Goal: Task Accomplishment & Management: Use online tool/utility

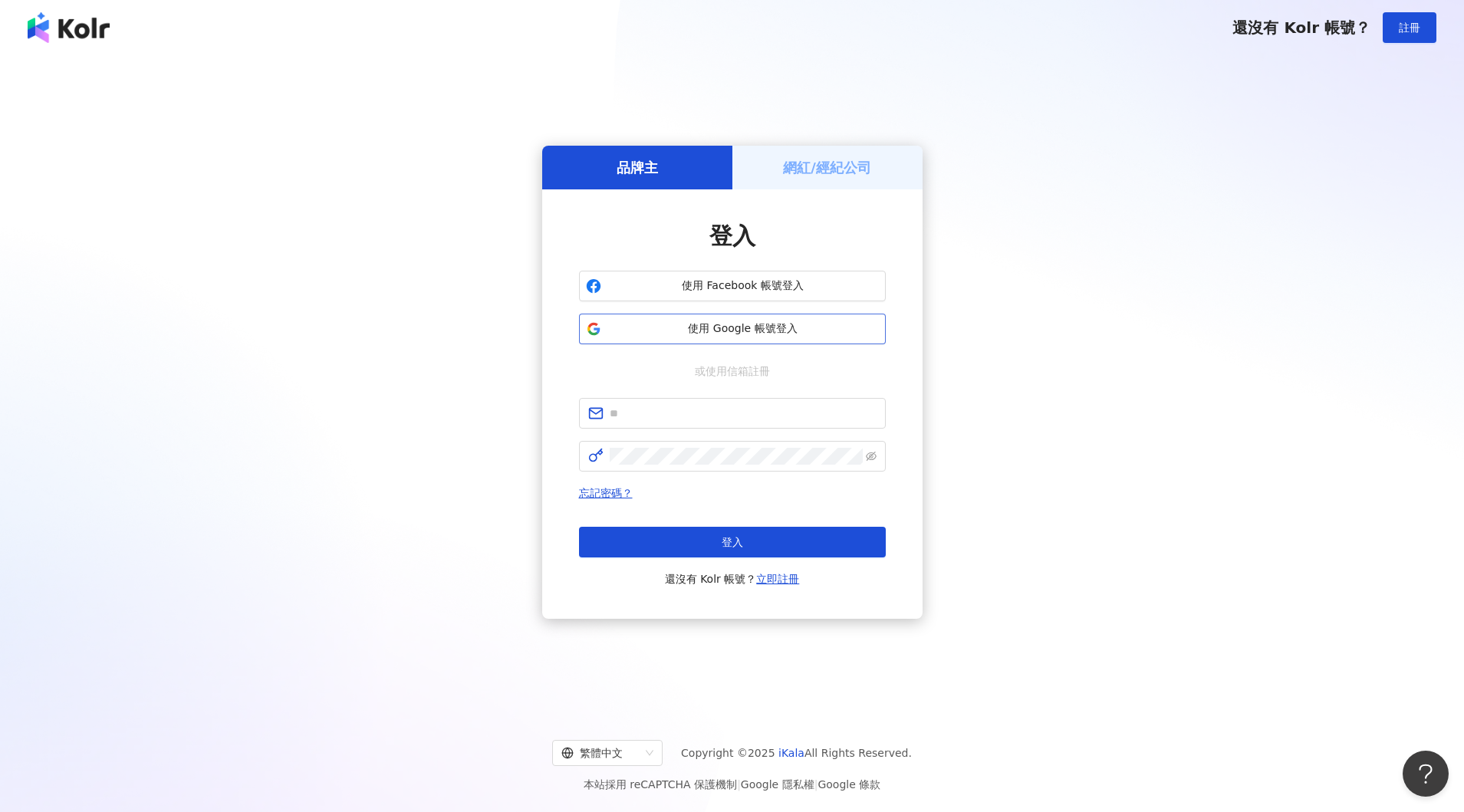
click at [731, 328] on span "使用 Google 帳號登入" at bounding box center [742, 329] width 271 height 15
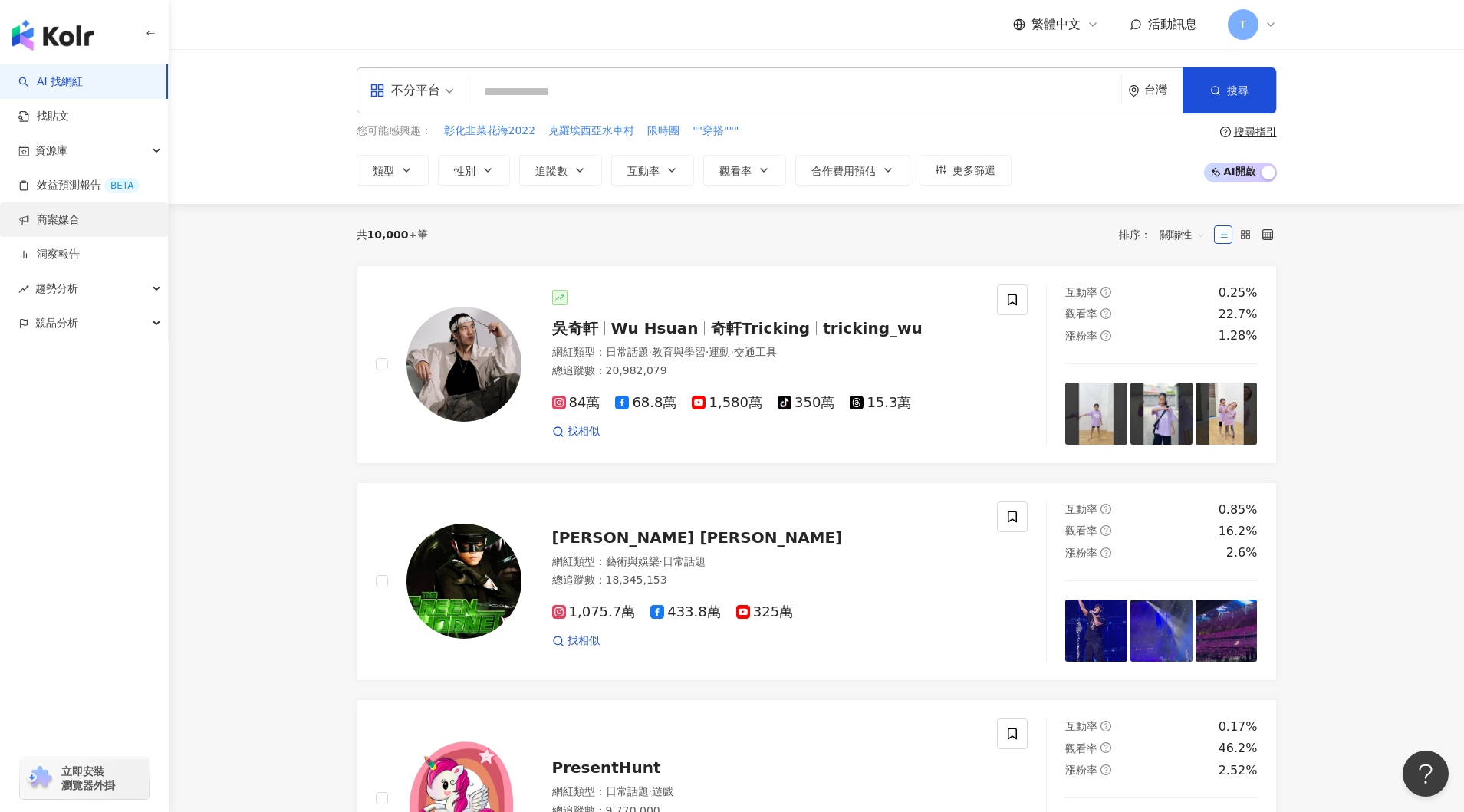
click at [71, 219] on link "商案媒合" at bounding box center [49, 220] width 62 height 15
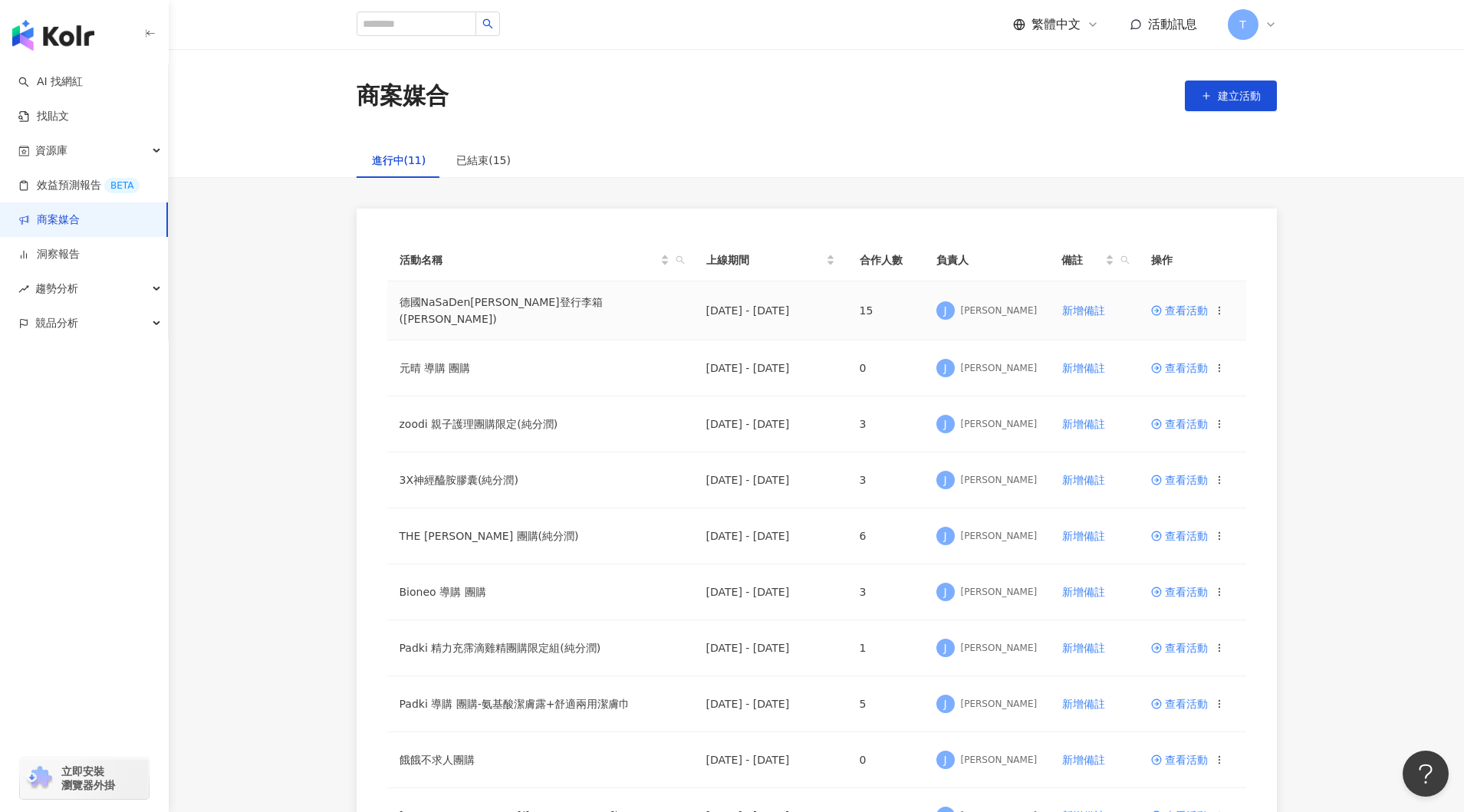
click at [1173, 310] on span "查看活動" at bounding box center [1179, 310] width 57 height 11
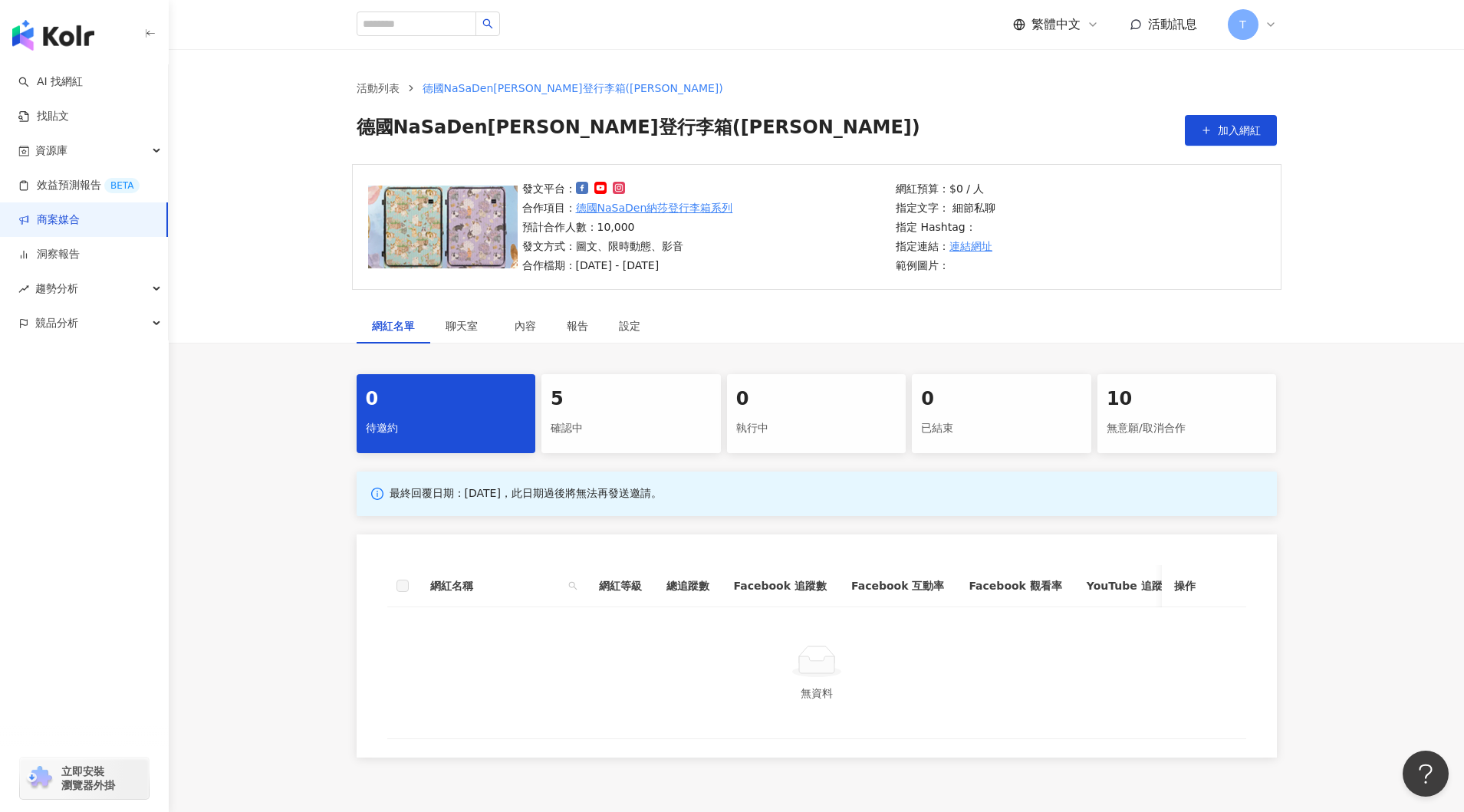
drag, startPoint x: 530, startPoint y: 404, endPoint x: 559, endPoint y: 406, distance: 29.1
click at [531, 404] on div "0 待邀約" at bounding box center [446, 414] width 180 height 79
click at [640, 409] on div "5" at bounding box center [631, 399] width 161 height 26
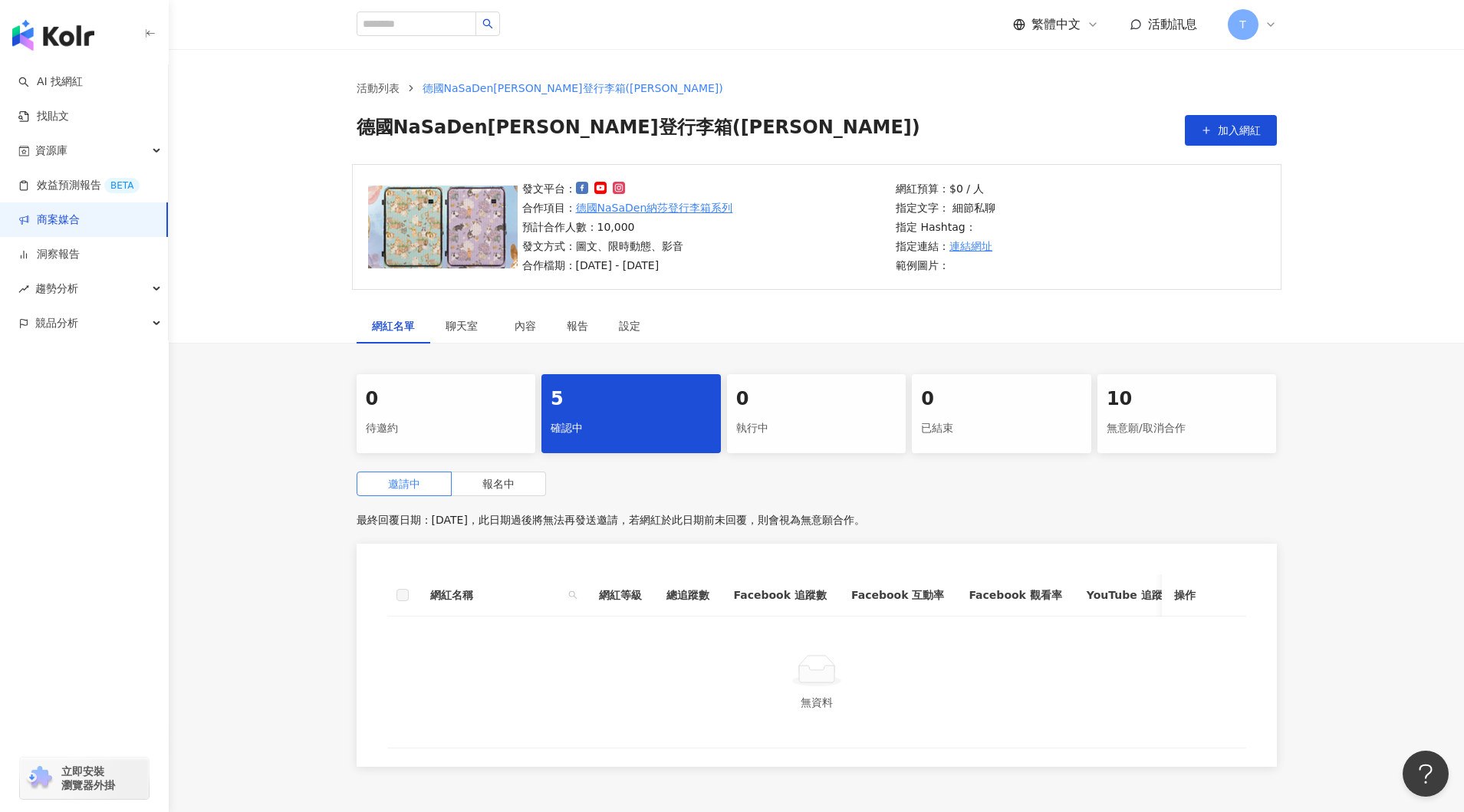
click at [614, 403] on div "5" at bounding box center [631, 399] width 161 height 26
click at [505, 480] on span "報名中" at bounding box center [498, 483] width 32 height 13
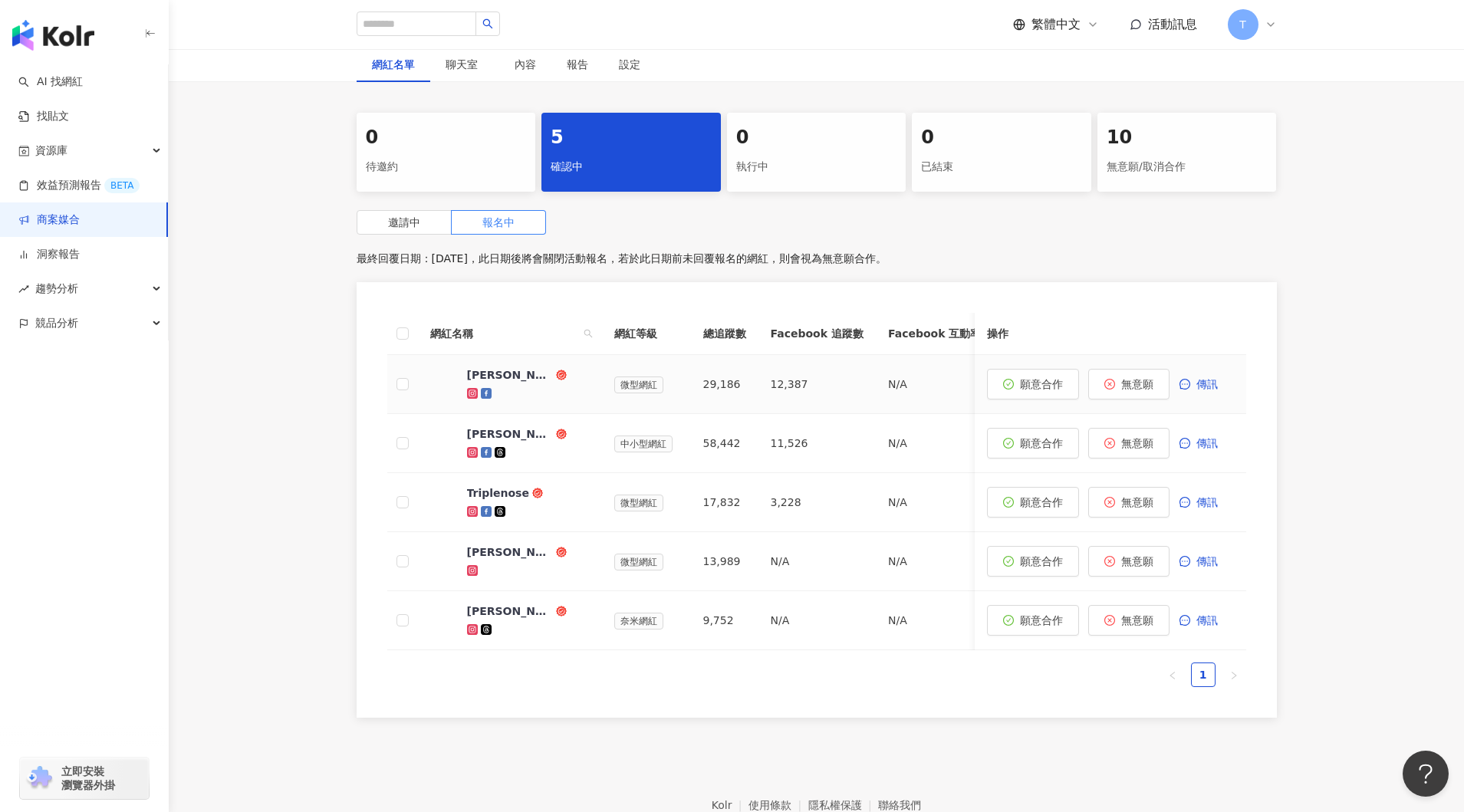
scroll to position [346, 0]
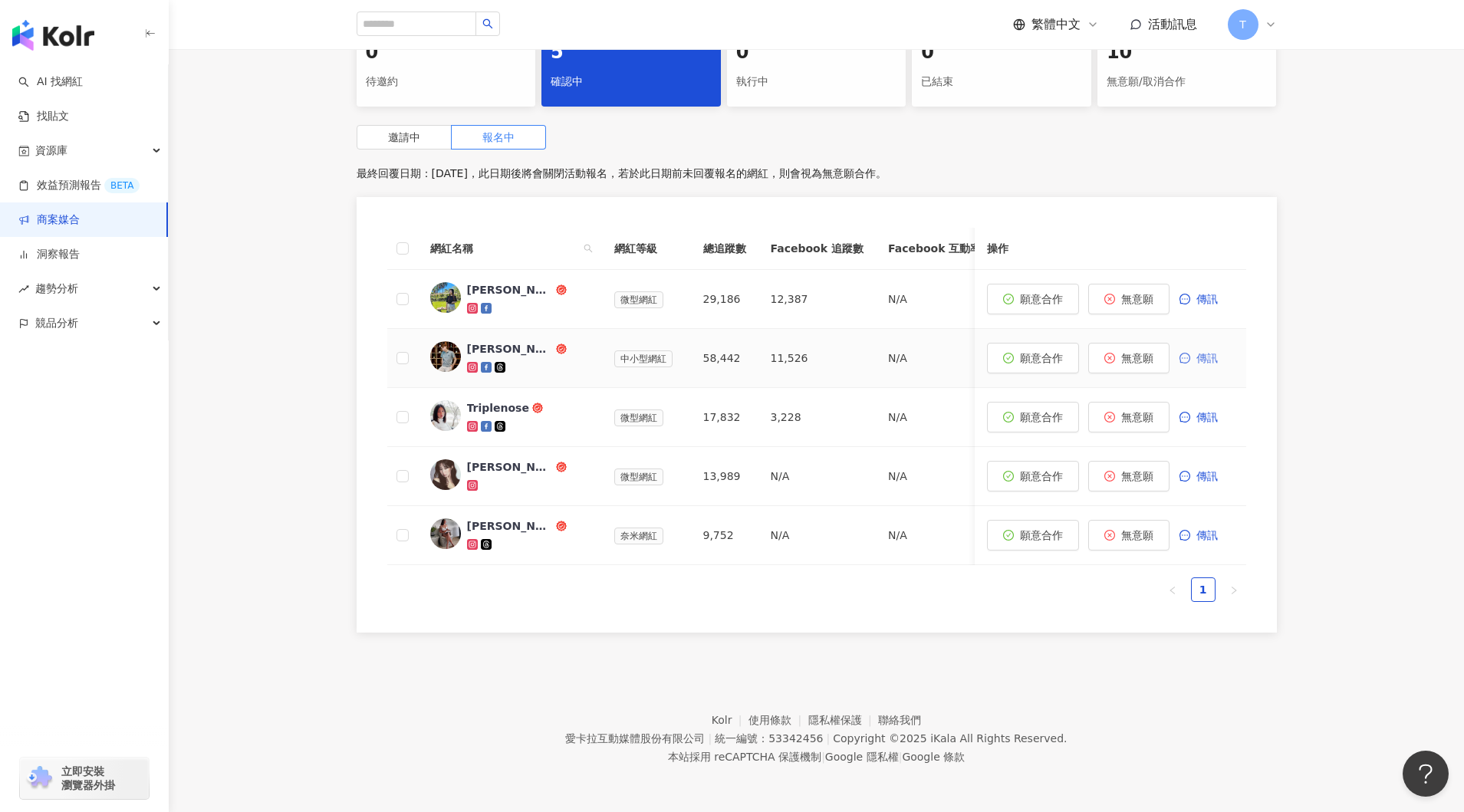
click at [1197, 365] on button "傳訊" at bounding box center [1206, 358] width 55 height 30
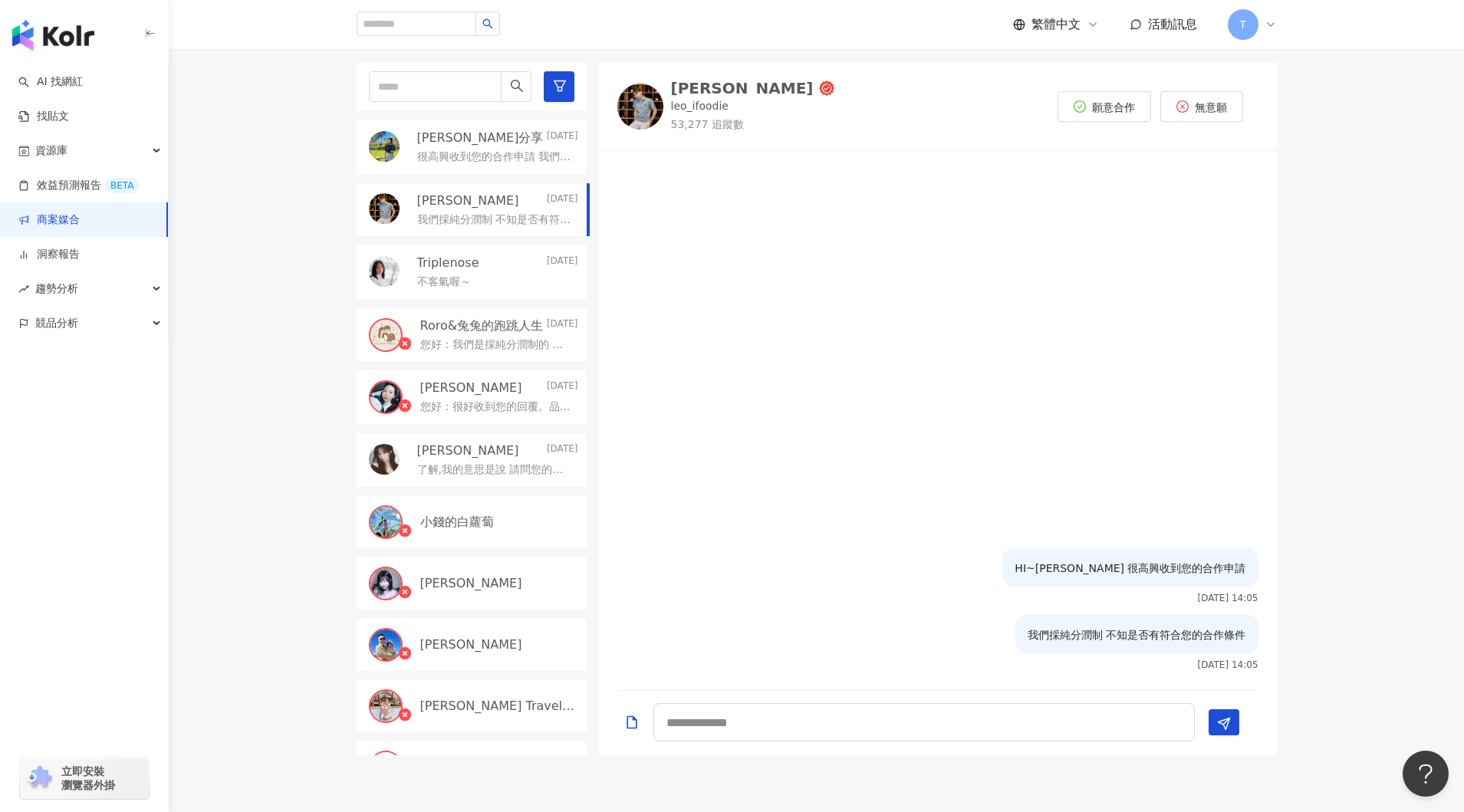
click at [637, 115] on img at bounding box center [640, 106] width 46 height 46
drag, startPoint x: 852, startPoint y: 71, endPoint x: 841, endPoint y: 73, distance: 11.2
click at [848, 70] on div "LEO廖廣 leo_ifoodie 53,277 追蹤數 願意合作 無意願" at bounding box center [937, 106] width 678 height 88
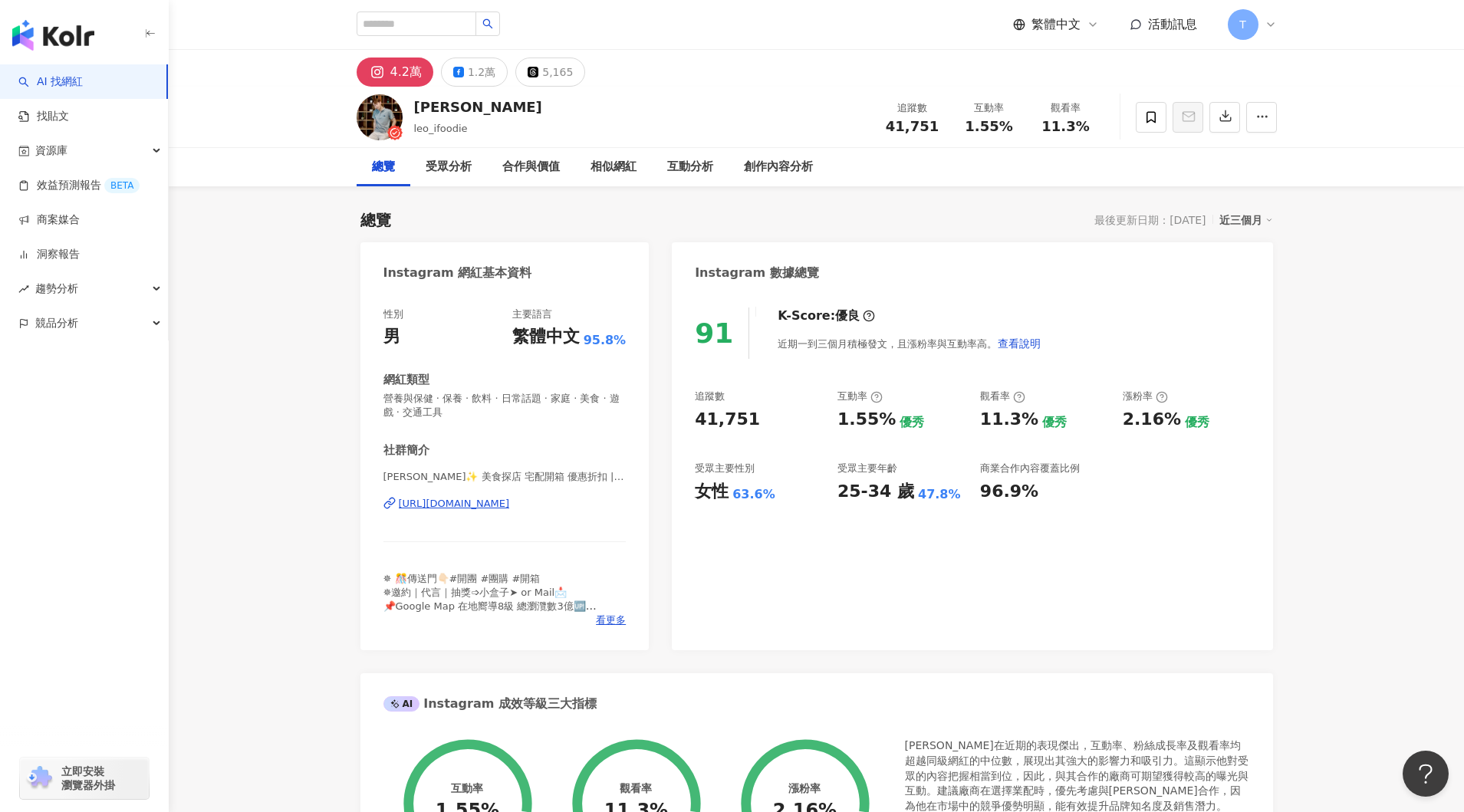
click at [502, 506] on div "[URL][DOMAIN_NAME]" at bounding box center [454, 503] width 111 height 14
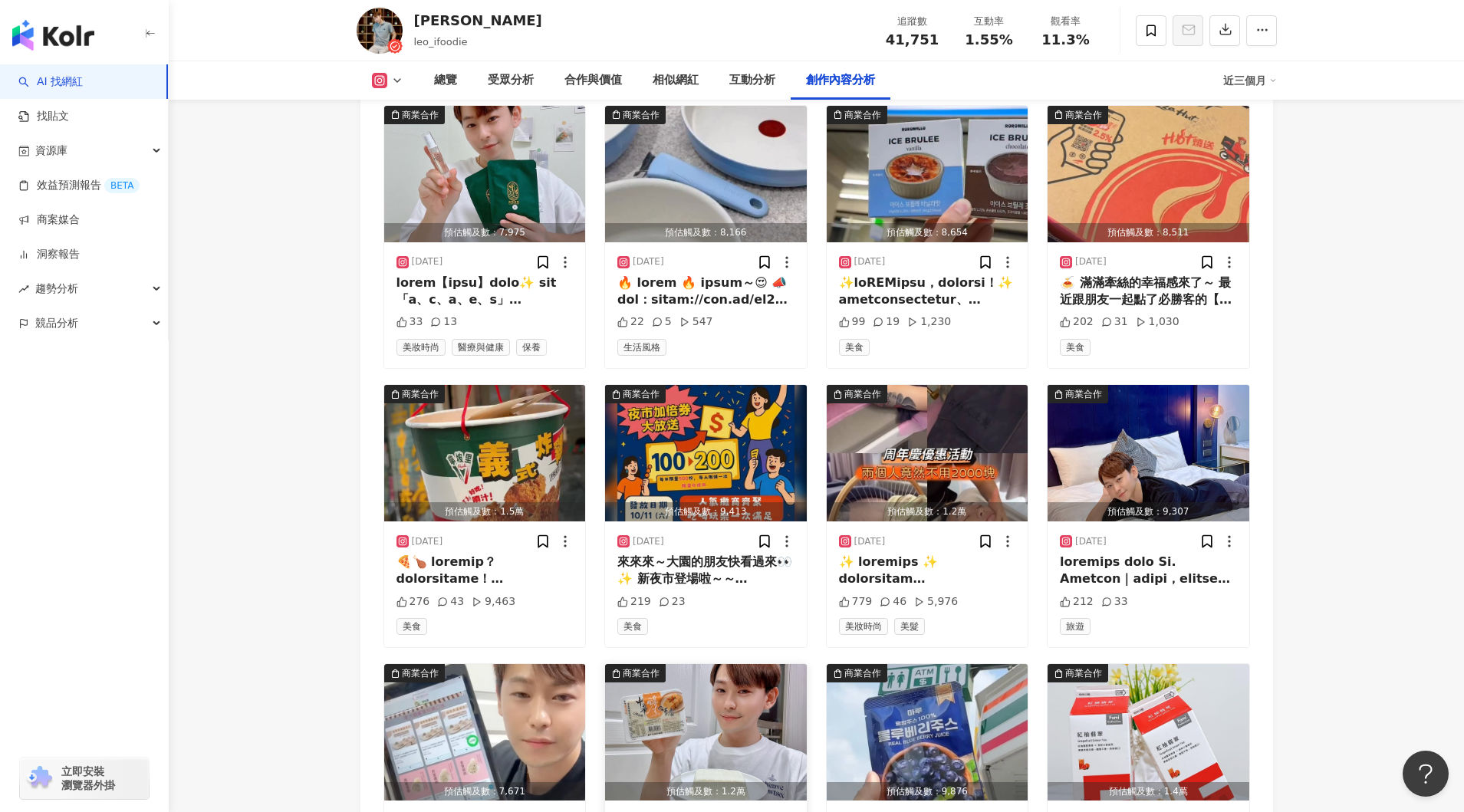
scroll to position [4879, 0]
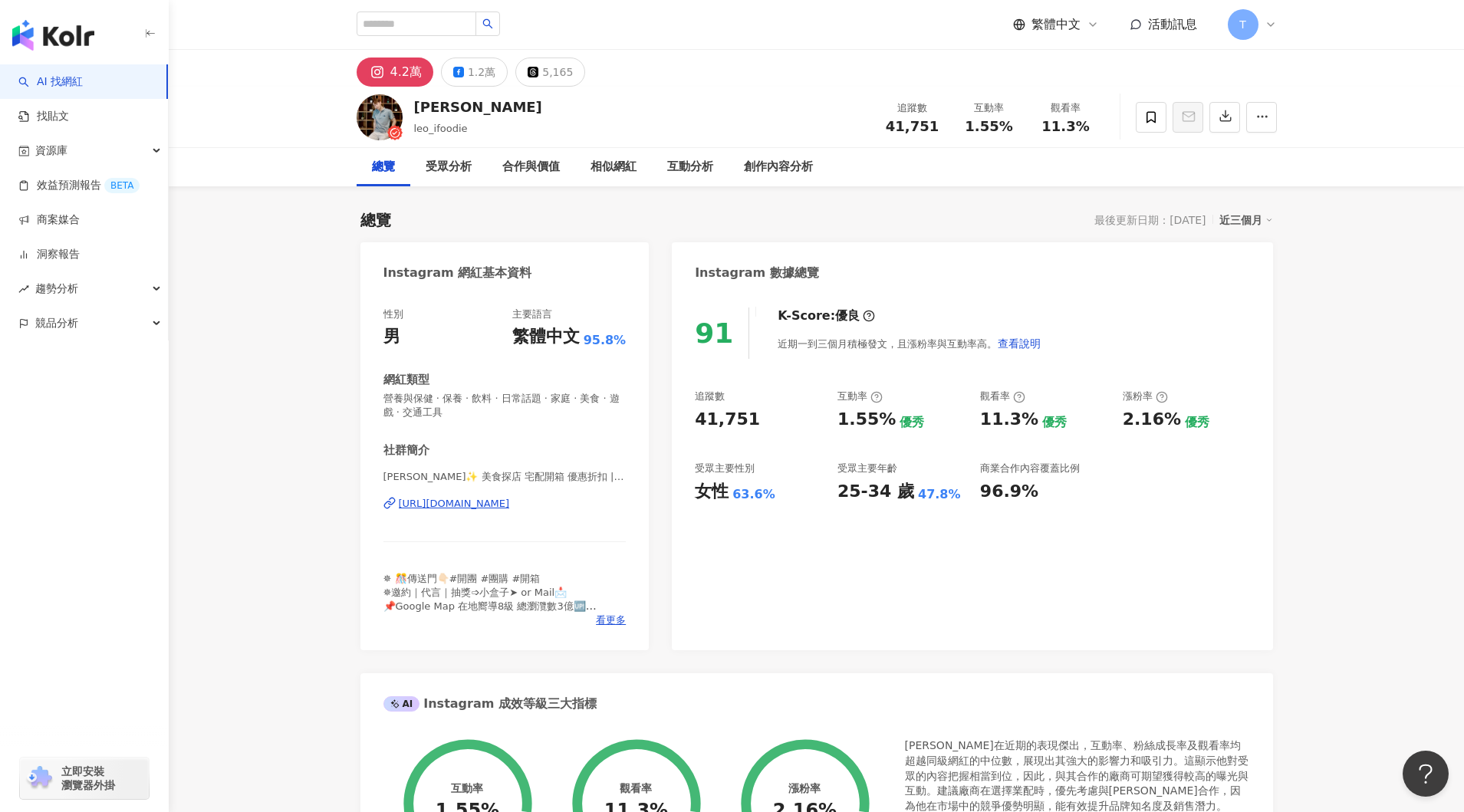
scroll to position [3, 0]
